Goal: Information Seeking & Learning: Learn about a topic

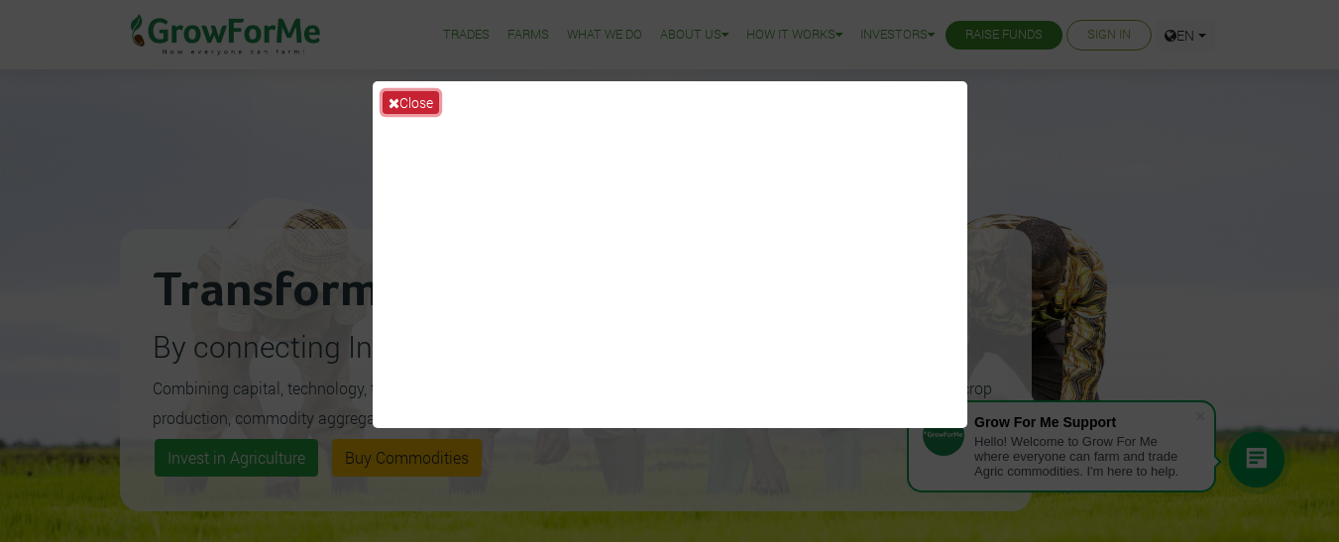
click at [417, 92] on button "Close" at bounding box center [410, 102] width 56 height 23
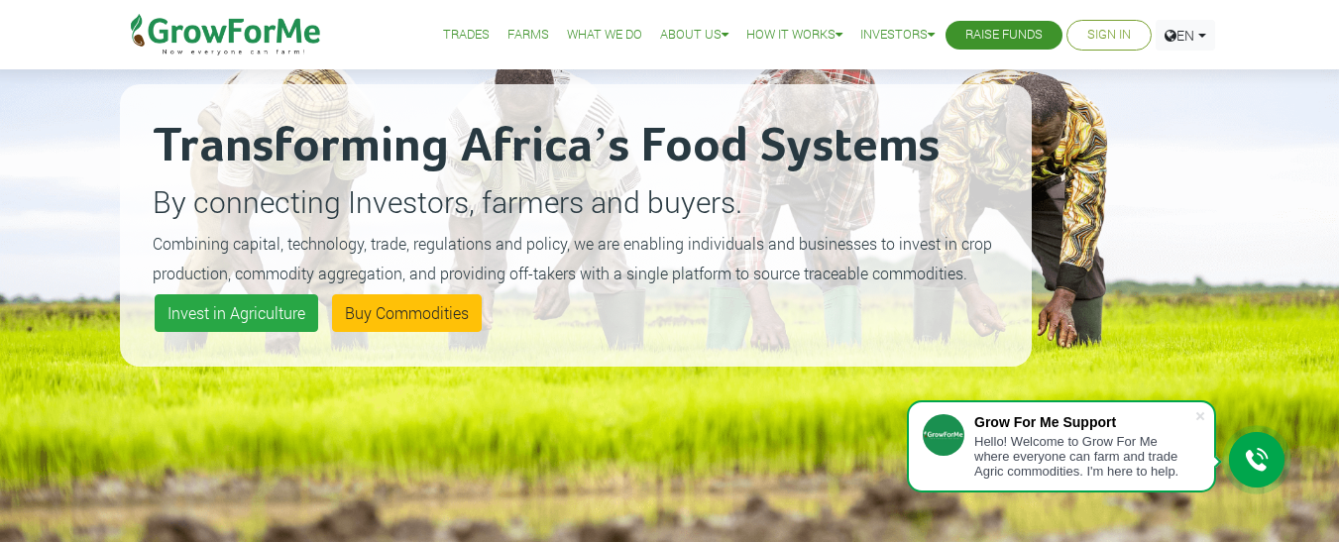
scroll to position [146, 0]
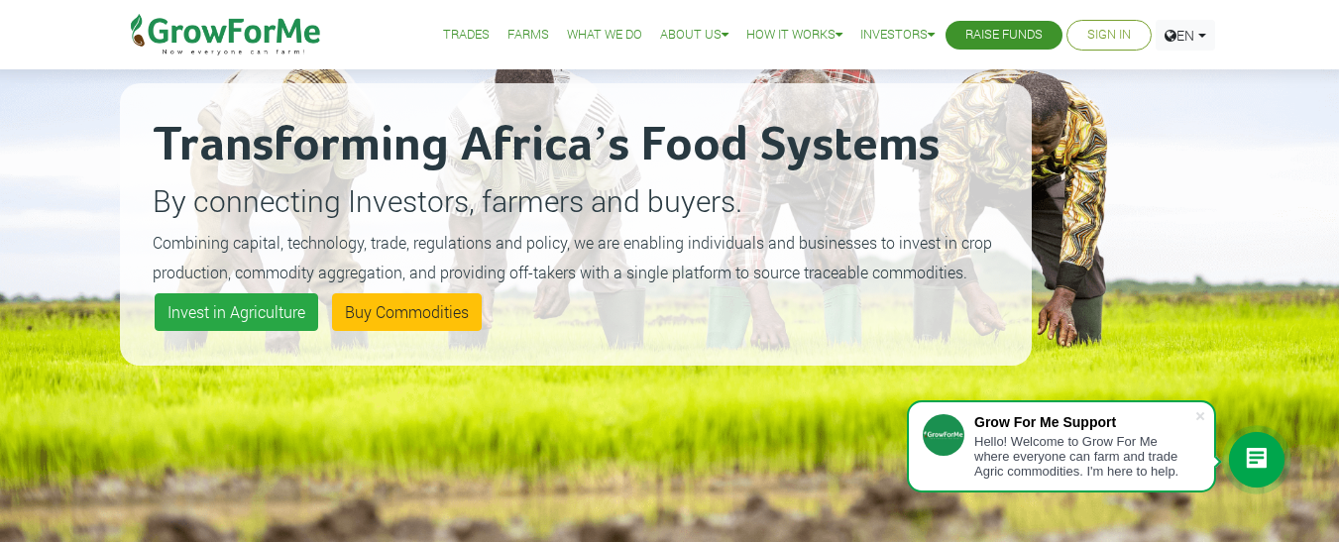
click at [352, 54] on div "Trades Farms What We Do About Us Traction Our Vision Our Team Our Board Our Adv…" at bounding box center [670, 34] width 1130 height 69
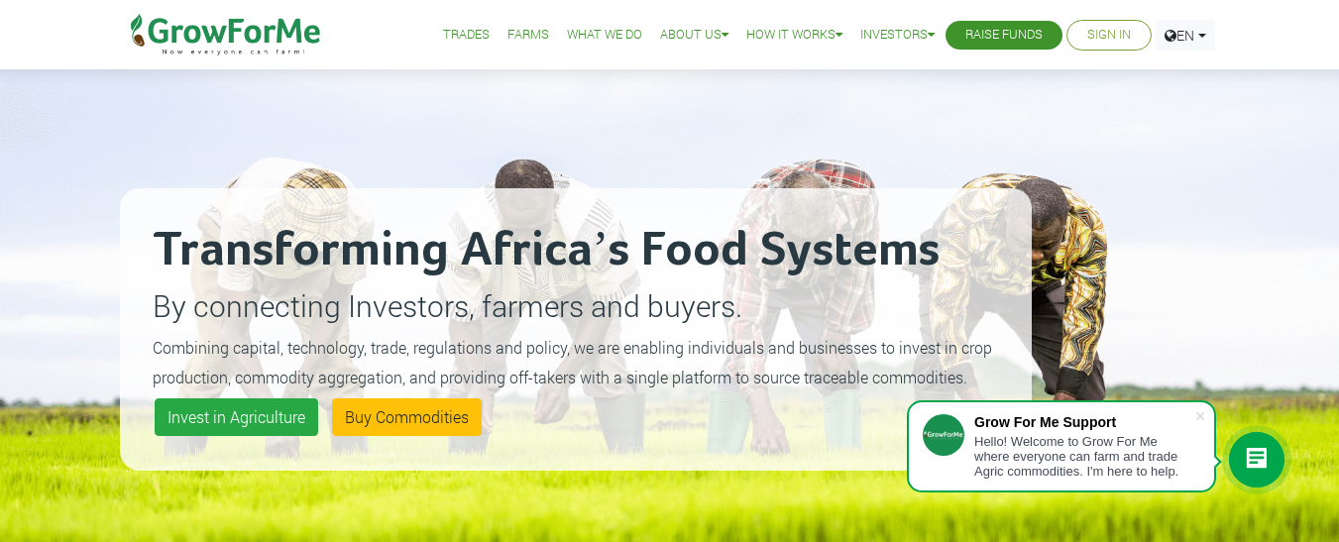
scroll to position [43, 0]
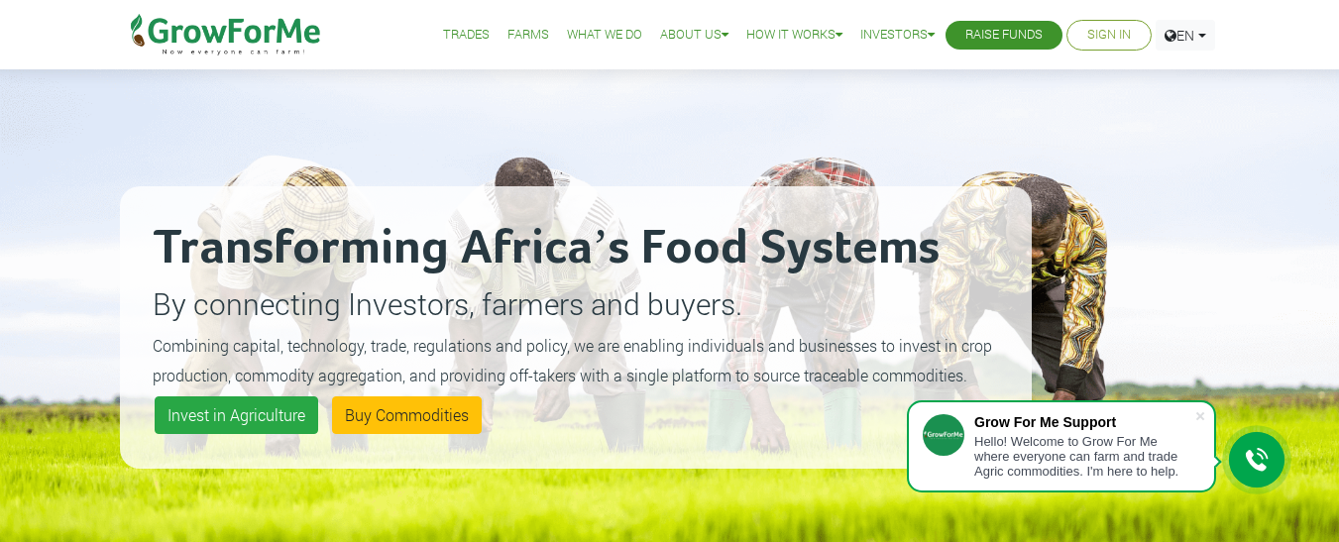
drag, startPoint x: 317, startPoint y: 269, endPoint x: 198, endPoint y: 226, distance: 126.3
click at [198, 226] on h2 "Transforming Africa’s Food Systems" at bounding box center [576, 248] width 846 height 59
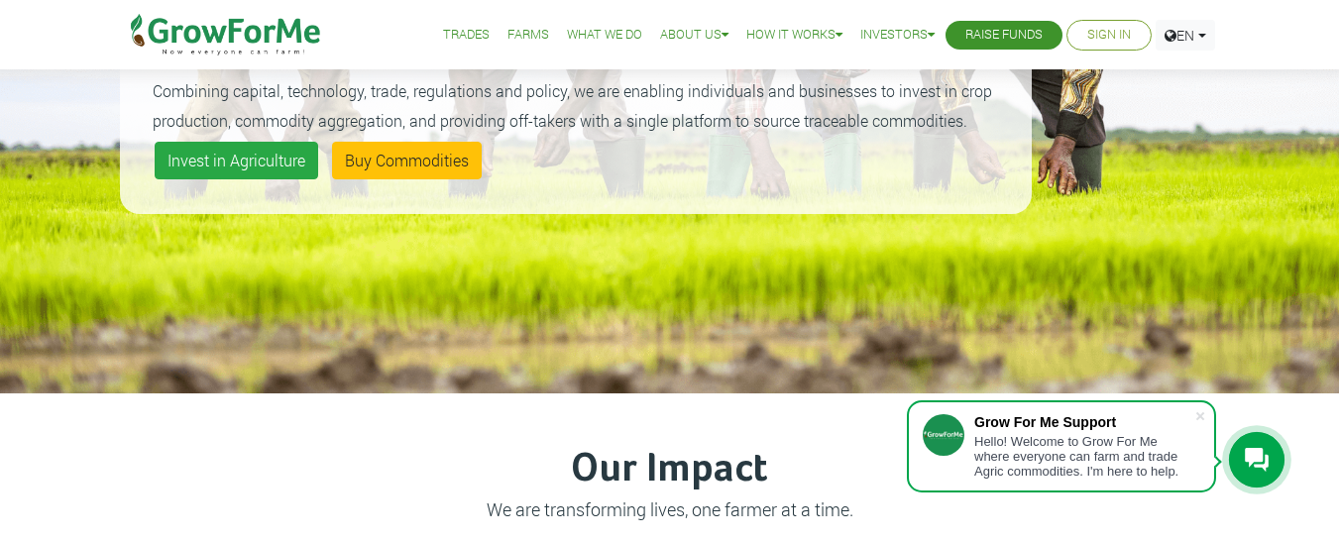
scroll to position [0, 0]
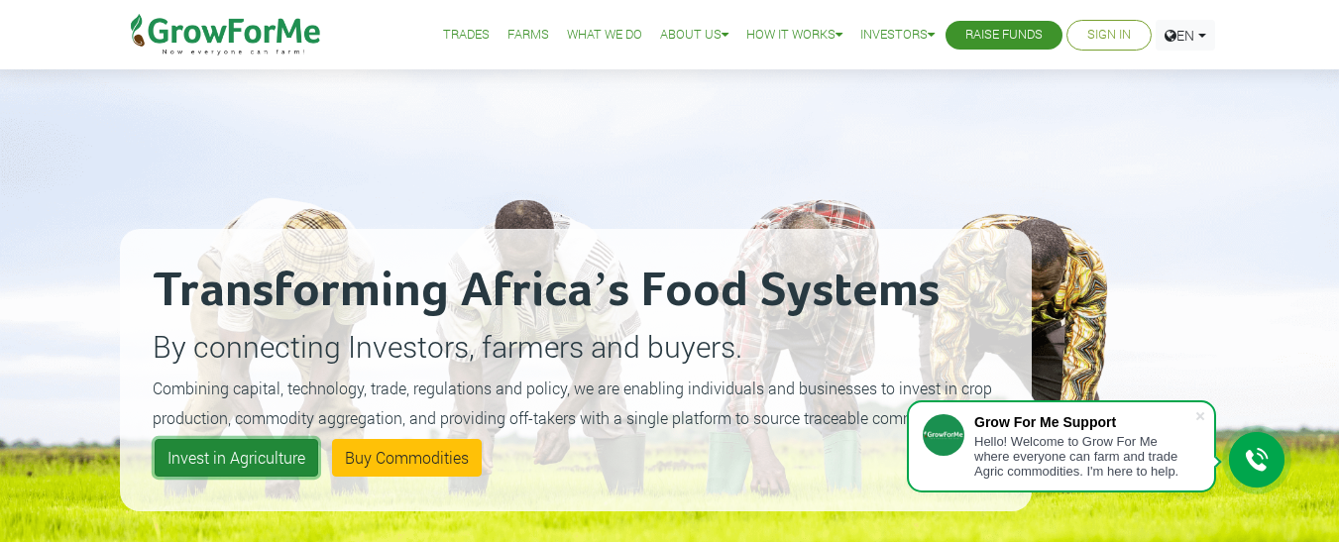
click at [198, 459] on link "Invest in Agriculture" at bounding box center [236, 458] width 163 height 38
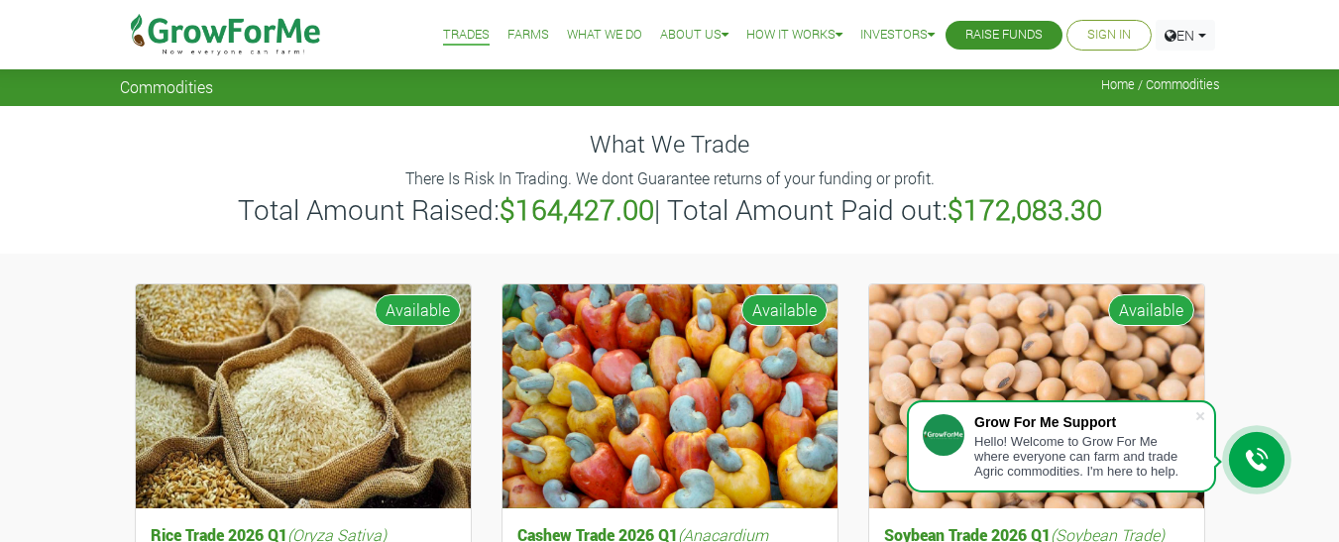
click at [511, 33] on link "Farms" at bounding box center [528, 35] width 42 height 21
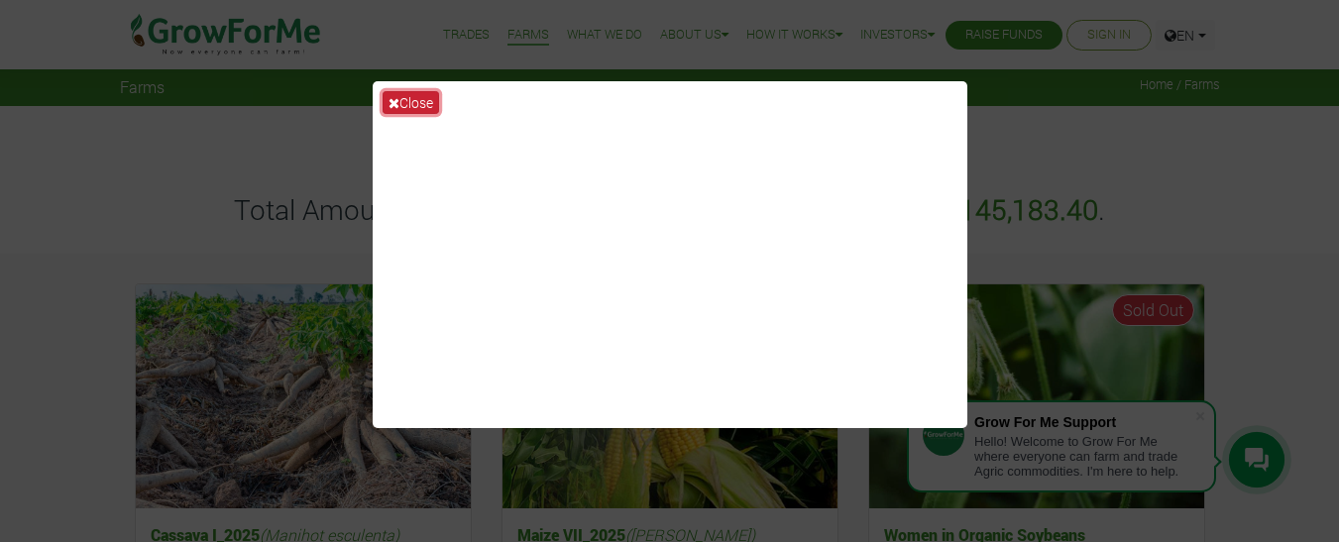
click at [419, 104] on button "Close" at bounding box center [410, 102] width 56 height 23
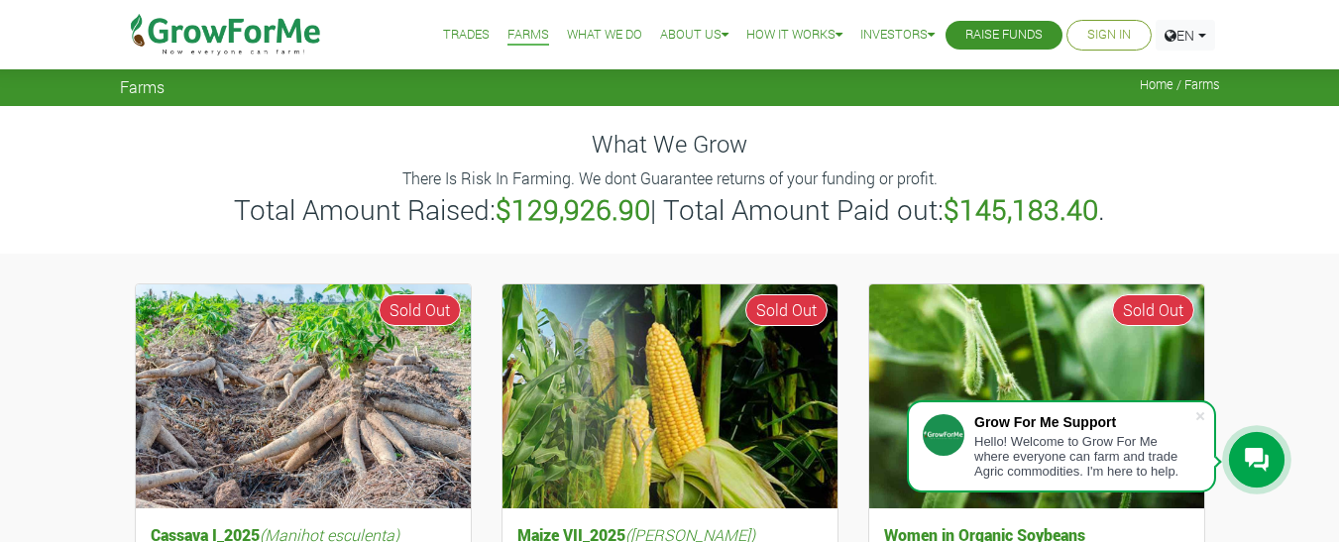
click at [419, 104] on div "Farms Home / Farms" at bounding box center [669, 53] width 1339 height 106
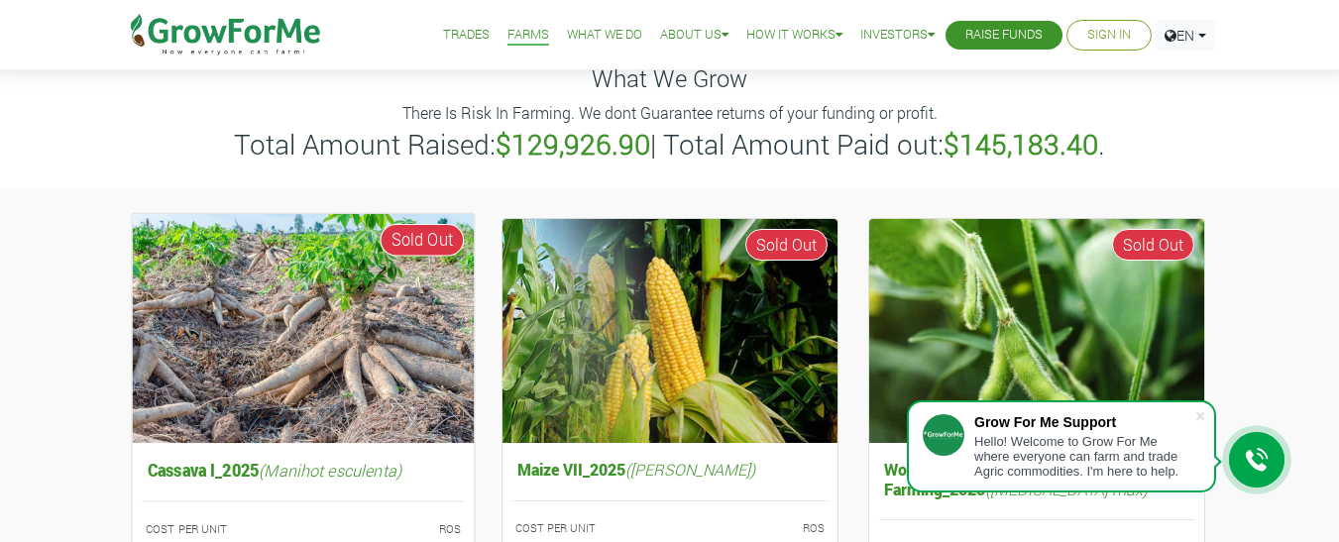
scroll to position [66, 0]
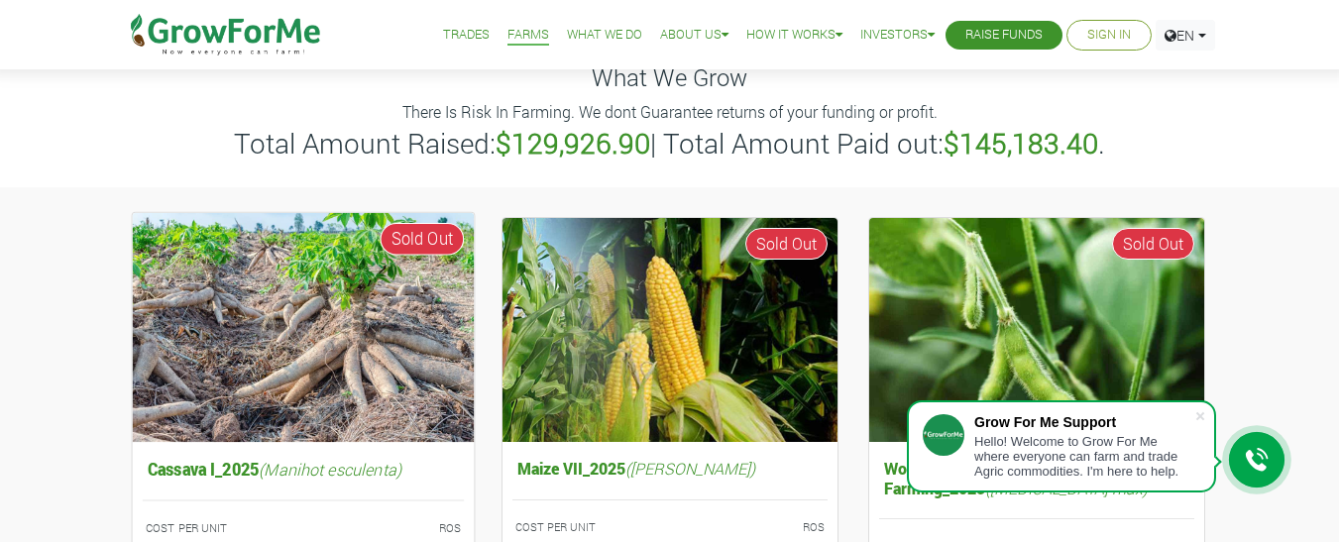
click at [365, 410] on img at bounding box center [303, 326] width 342 height 229
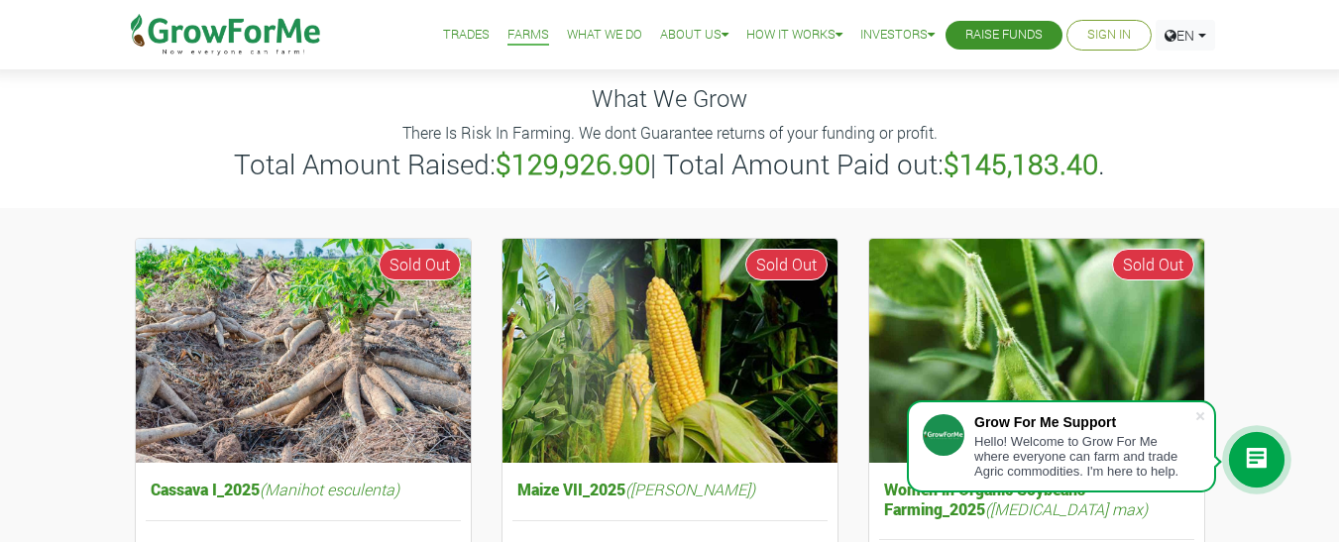
scroll to position [0, 0]
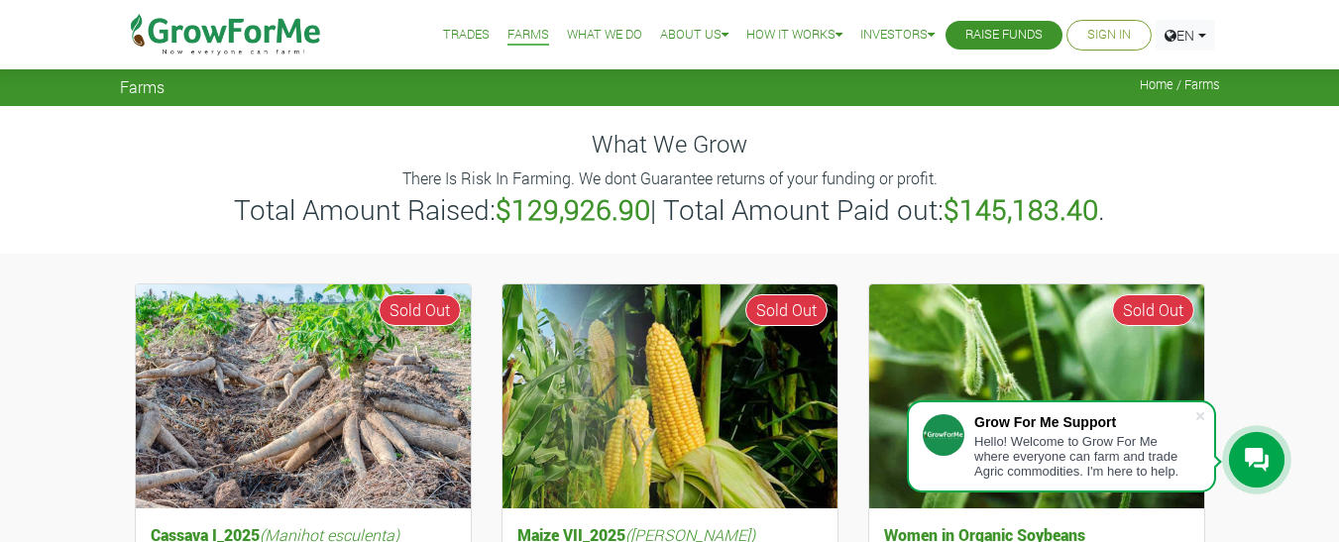
click at [614, 39] on link "What We Do" at bounding box center [604, 35] width 75 height 21
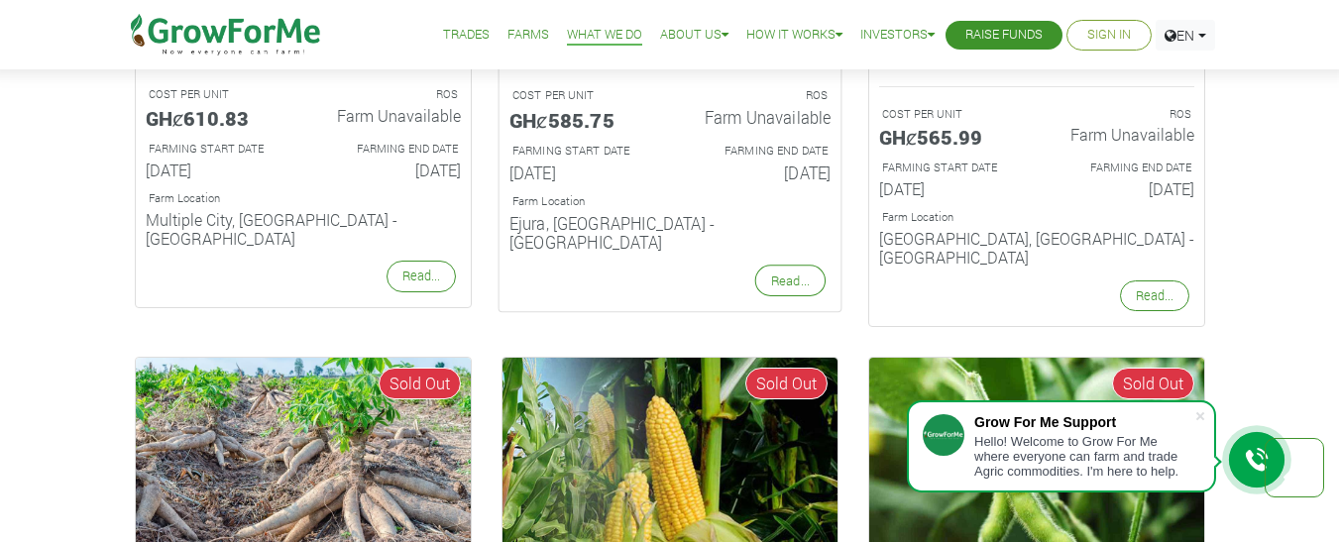
scroll to position [1604, 0]
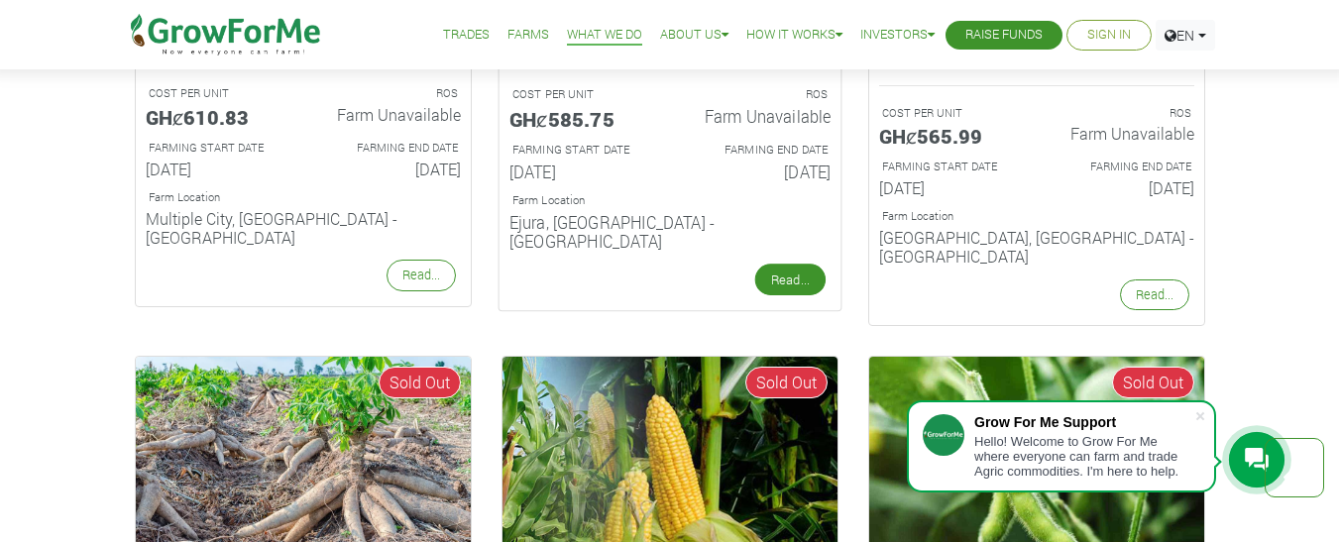
click at [804, 265] on link "Read..." at bounding box center [789, 281] width 70 height 32
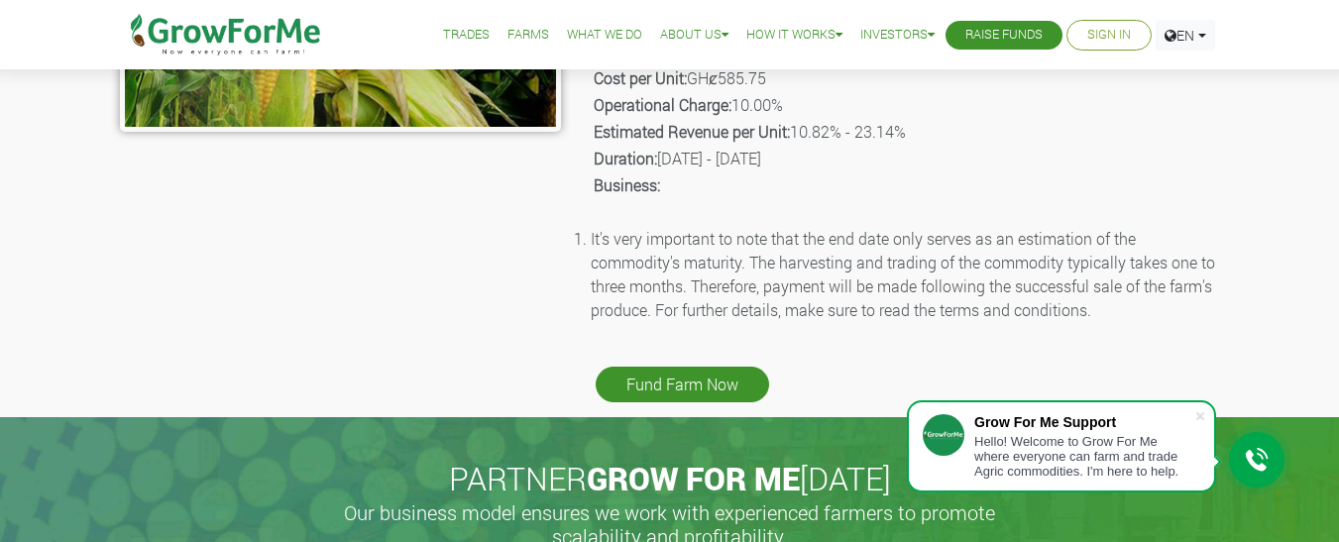
scroll to position [608, 0]
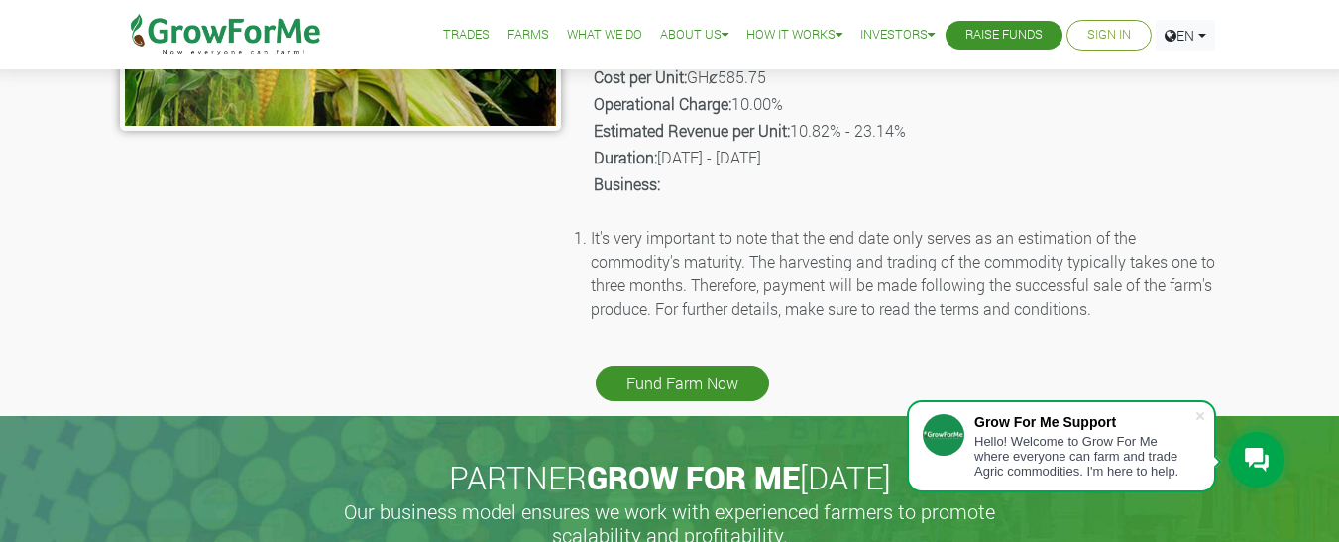
click at [804, 260] on li "It's very important to note that the end date only serves as an estimation of t…" at bounding box center [905, 273] width 629 height 95
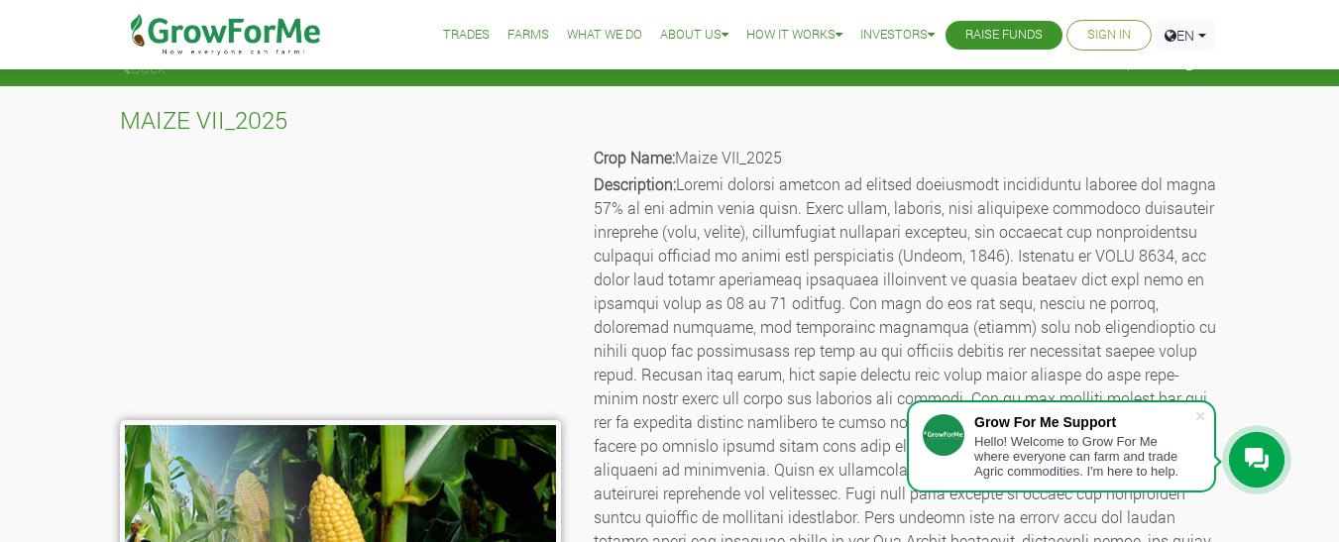
scroll to position [0, 0]
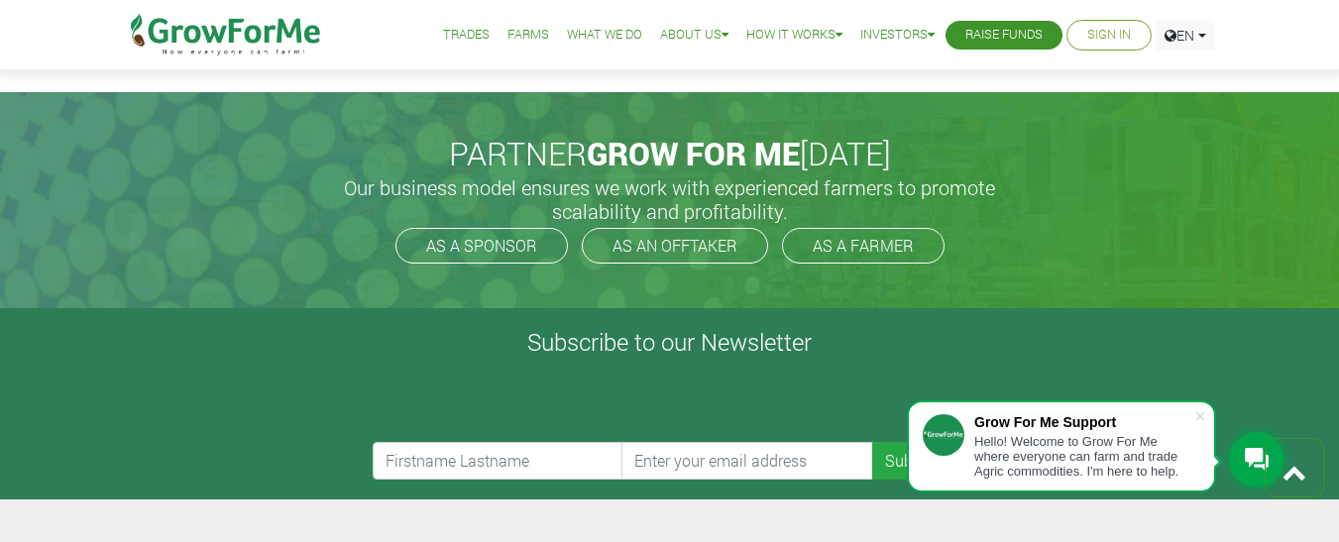
scroll to position [4132, 0]
